Goal: Task Accomplishment & Management: Manage account settings

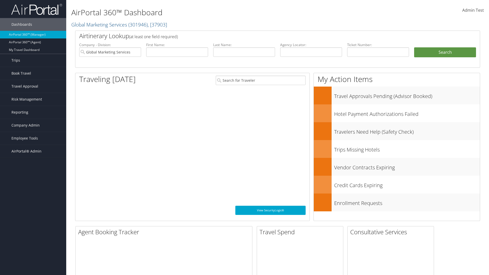
click at [33, 125] on span "Company Admin" at bounding box center [25, 125] width 28 height 13
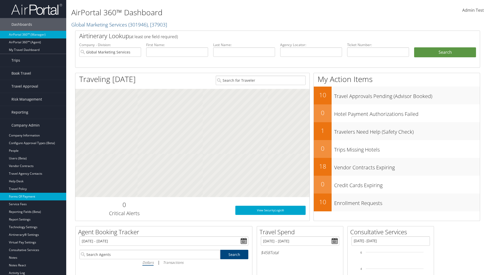
click at [33, 197] on link "Forms Of Payment" at bounding box center [33, 197] width 66 height 8
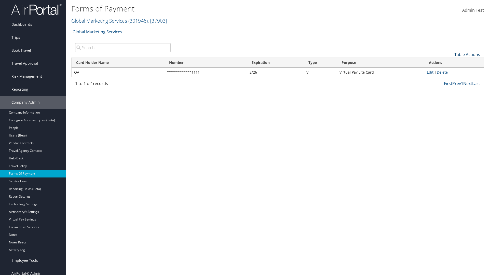
click at [467, 54] on link "Table Actions" at bounding box center [467, 55] width 26 height 6
click at [450, 62] on link "New Record" at bounding box center [450, 62] width 67 height 9
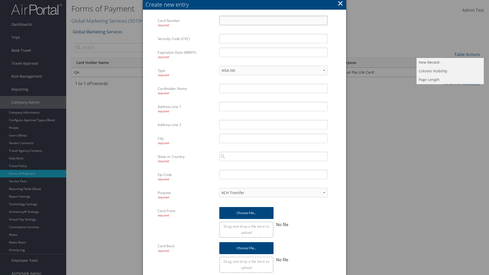
click at [273, 20] on input "Card Number required" at bounding box center [273, 20] width 108 height 9
type input "1100112233"
click at [273, 52] on input "Expiration Date (MMYY) required" at bounding box center [273, 52] width 108 height 9
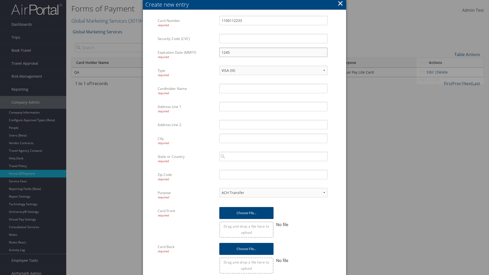
type input "1245"
click at [273, 88] on input "Cardholder Name required" at bounding box center [273, 88] width 108 height 9
type input "Auto Test"
click at [273, 106] on input "Address Line 1 required" at bounding box center [273, 106] width 108 height 9
type input "[US_STATE]"
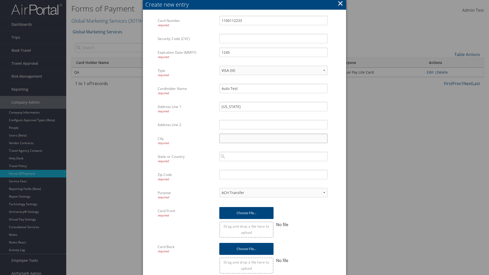
click at [273, 138] on input "City required" at bounding box center [273, 138] width 108 height 9
type input "[GEOGRAPHIC_DATA]"
click at [273, 156] on input "search" at bounding box center [273, 156] width 108 height 9
type input "[GEOGRAPHIC_DATA]"
click at [273, 174] on input "Zip Code required" at bounding box center [273, 174] width 108 height 9
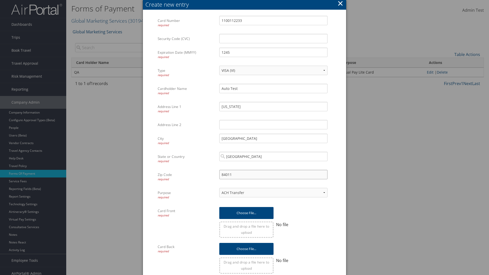
type input "84011"
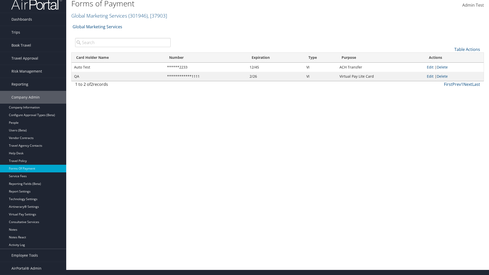
scroll to position [5, 0]
click at [430, 67] on link "Edit" at bounding box center [430, 67] width 7 height 5
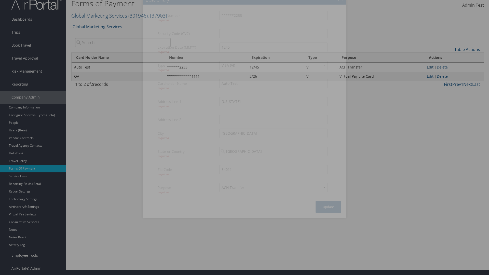
select select "14"
click at [328, 207] on button "Update" at bounding box center [328, 207] width 25 height 12
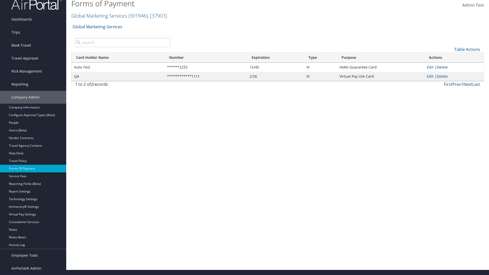
click at [443, 67] on link "Delete" at bounding box center [442, 67] width 11 height 5
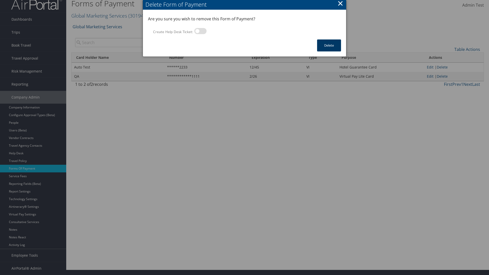
click at [329, 45] on button "Delete" at bounding box center [329, 45] width 24 height 12
